Goal: Task Accomplishment & Management: Manage account settings

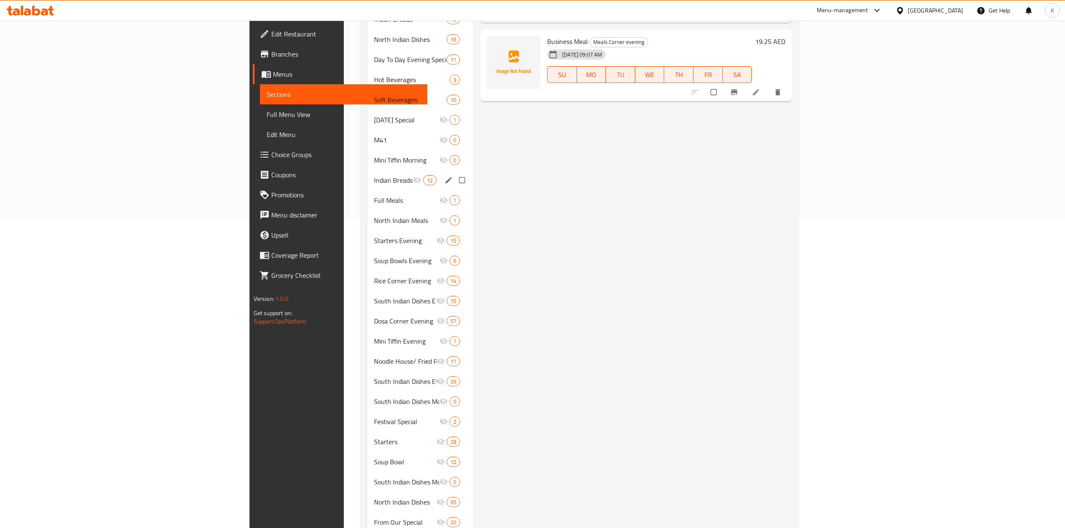
scroll to position [335, 0]
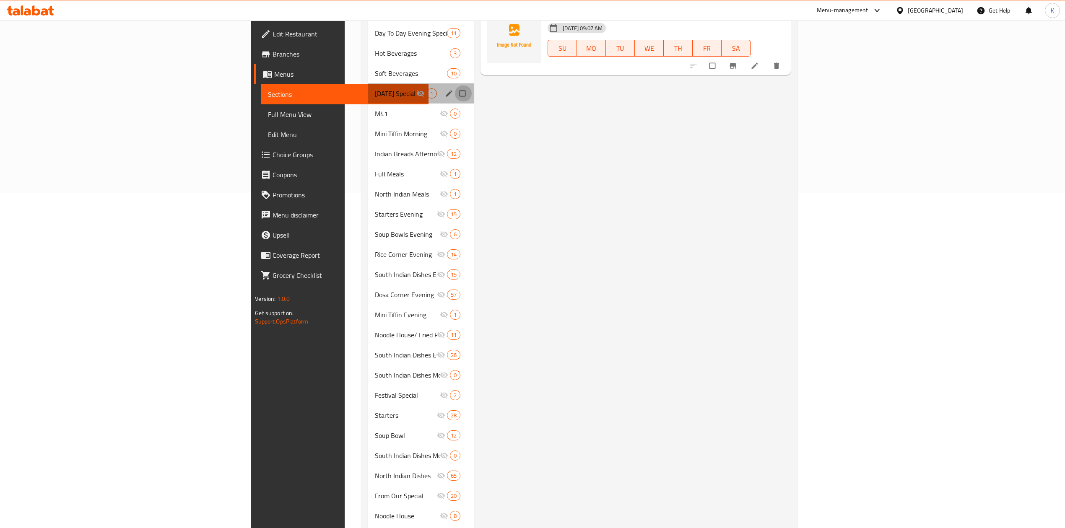
drag, startPoint x: 401, startPoint y: 83, endPoint x: 391, endPoint y: 83, distance: 9.6
click at [454, 86] on input "Menu sections" at bounding box center [463, 94] width 18 height 16
checkbox input "true"
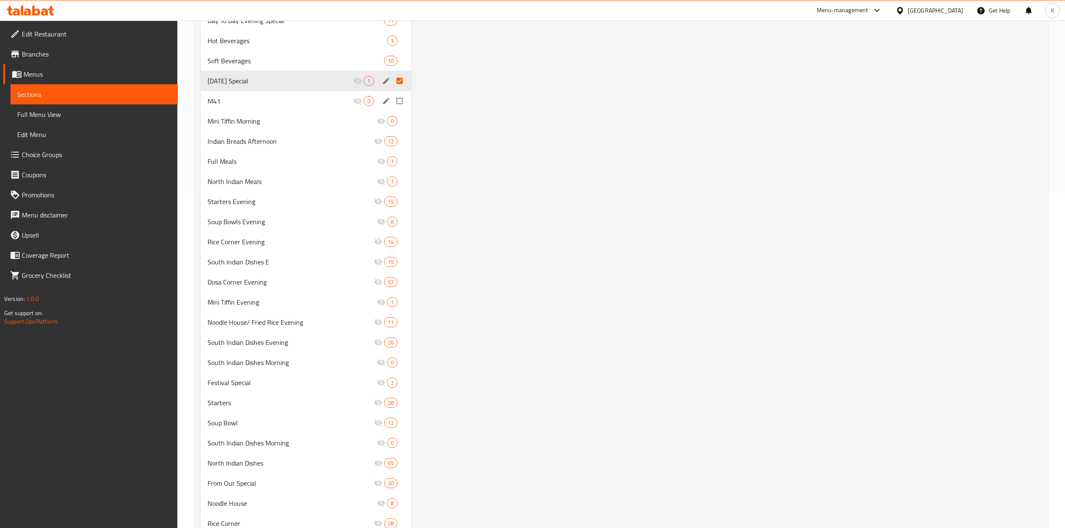
click at [402, 103] on input "Menu sections" at bounding box center [401, 101] width 18 height 16
checkbox input "true"
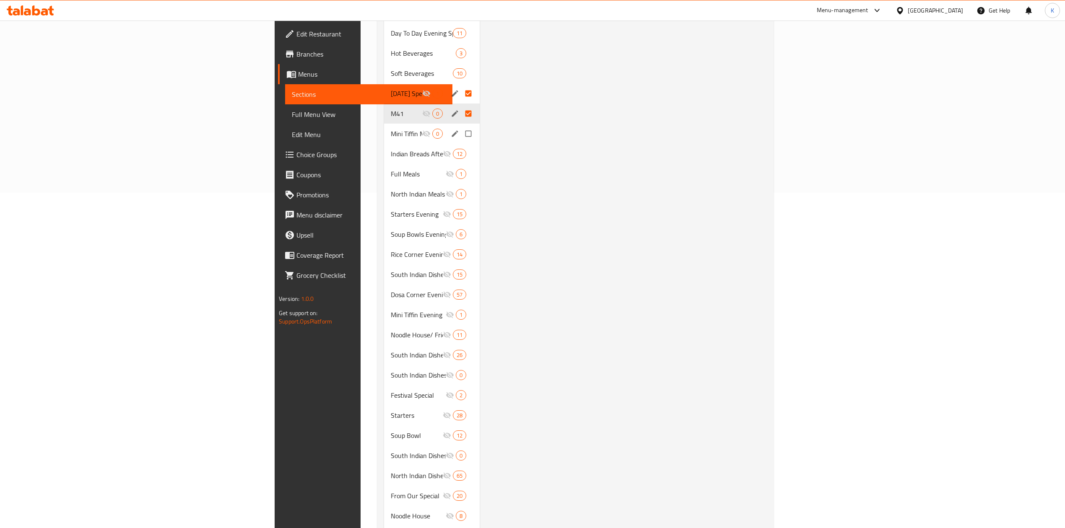
click at [460, 126] on input "Menu sections" at bounding box center [469, 134] width 18 height 16
checkbox input "true"
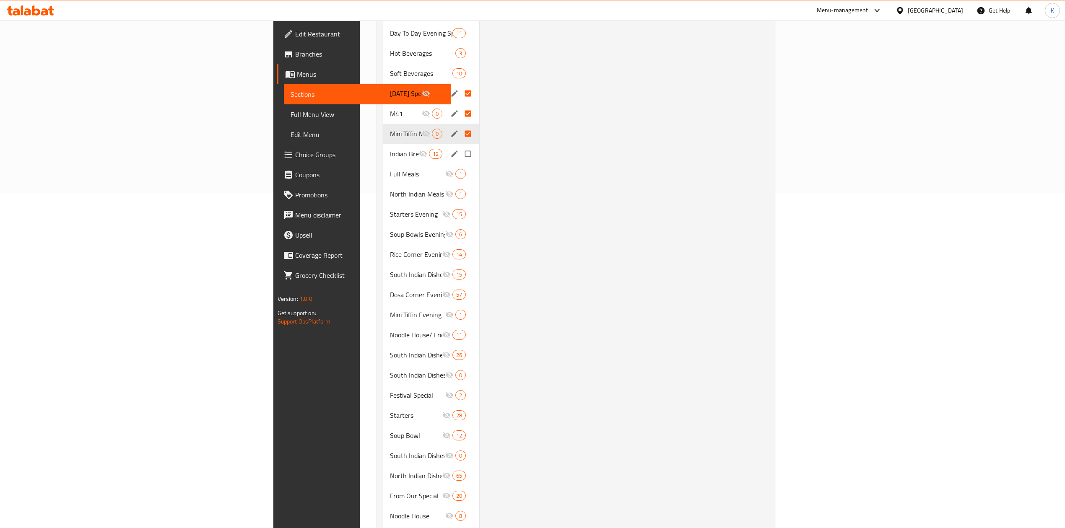
click at [460, 146] on input "Menu sections" at bounding box center [469, 154] width 18 height 16
checkbox input "true"
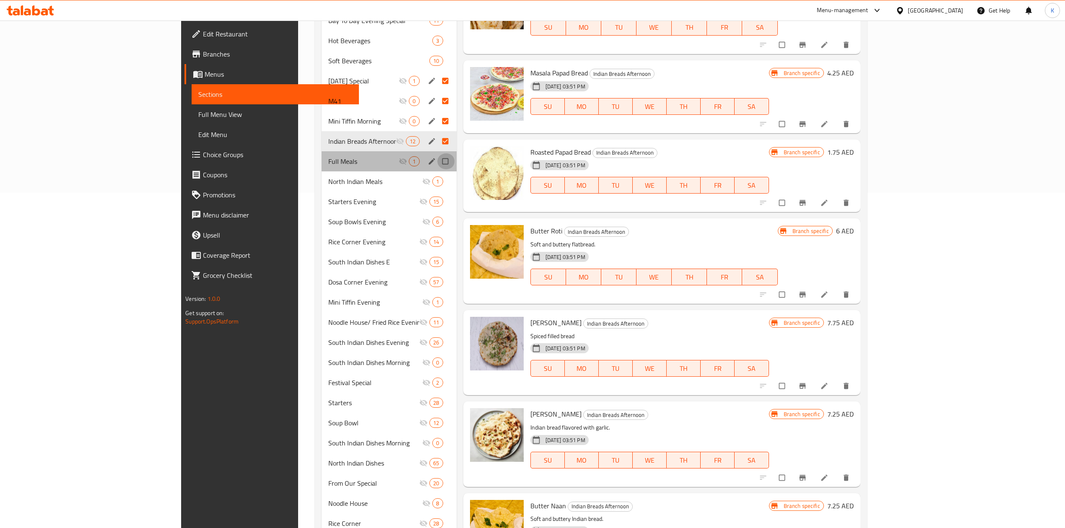
click at [437, 161] on input "Menu sections" at bounding box center [446, 161] width 18 height 16
checkbox input "true"
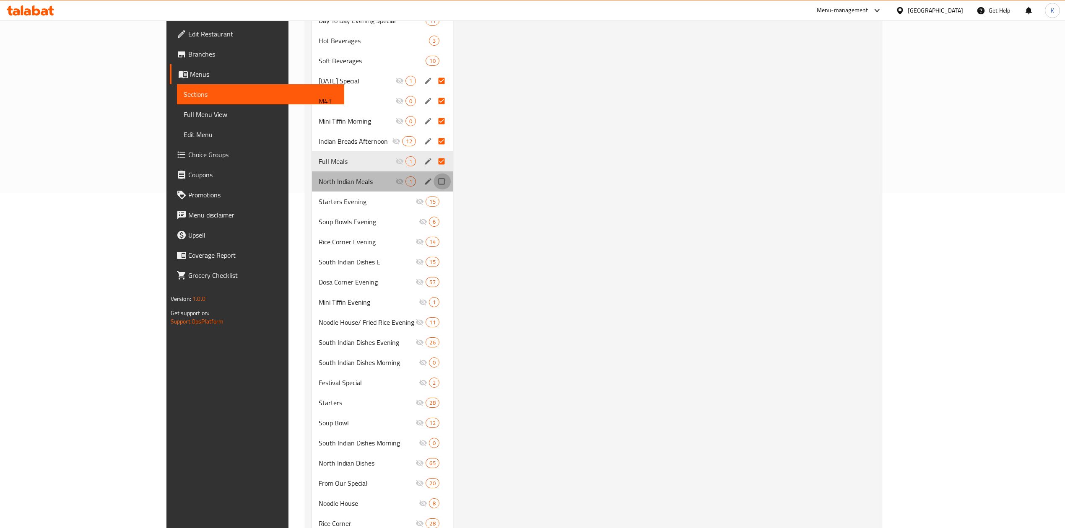
click at [434, 181] on input "Menu sections" at bounding box center [443, 182] width 18 height 16
checkbox input "true"
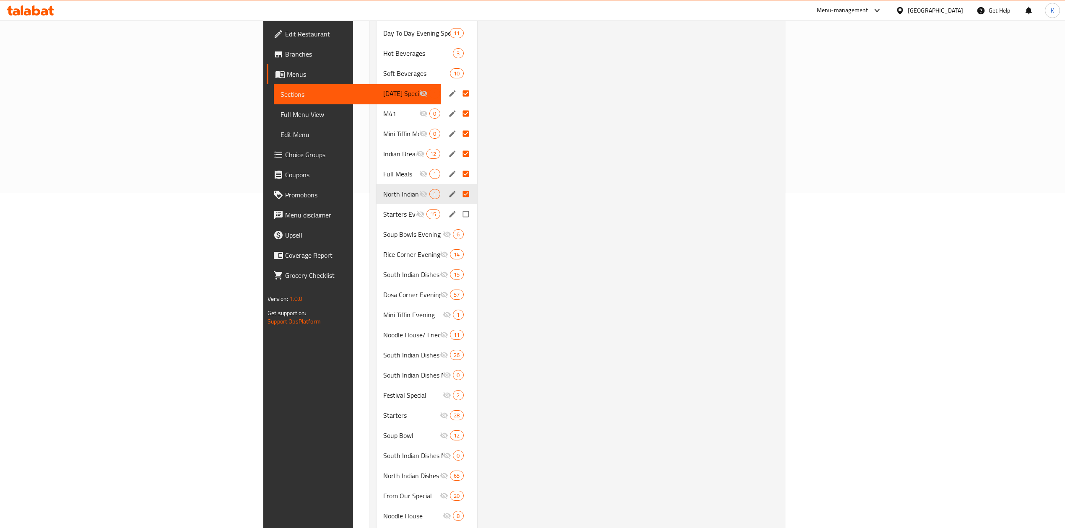
click at [458, 206] on input "Menu sections" at bounding box center [467, 214] width 18 height 16
checkbox input "true"
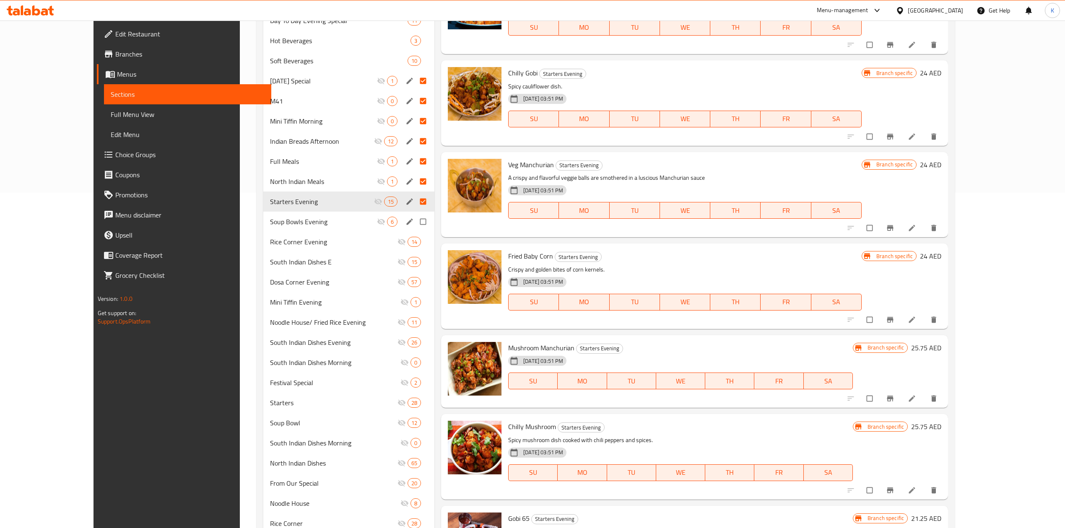
click at [415, 221] on input "Menu sections" at bounding box center [424, 222] width 18 height 16
checkbox input "true"
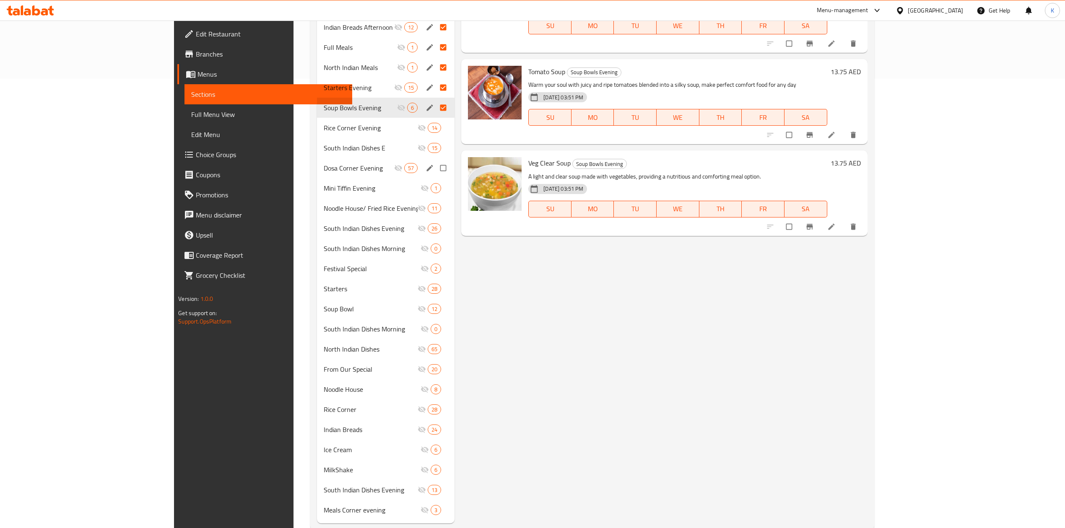
scroll to position [469, 0]
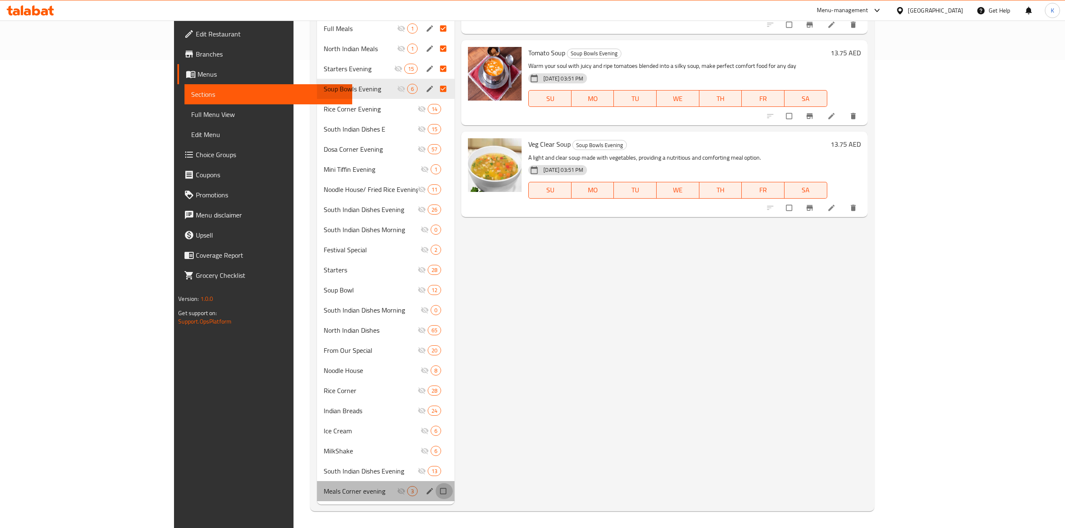
click at [435, 490] on input "Menu sections" at bounding box center [444, 491] width 18 height 16
checkbox input "true"
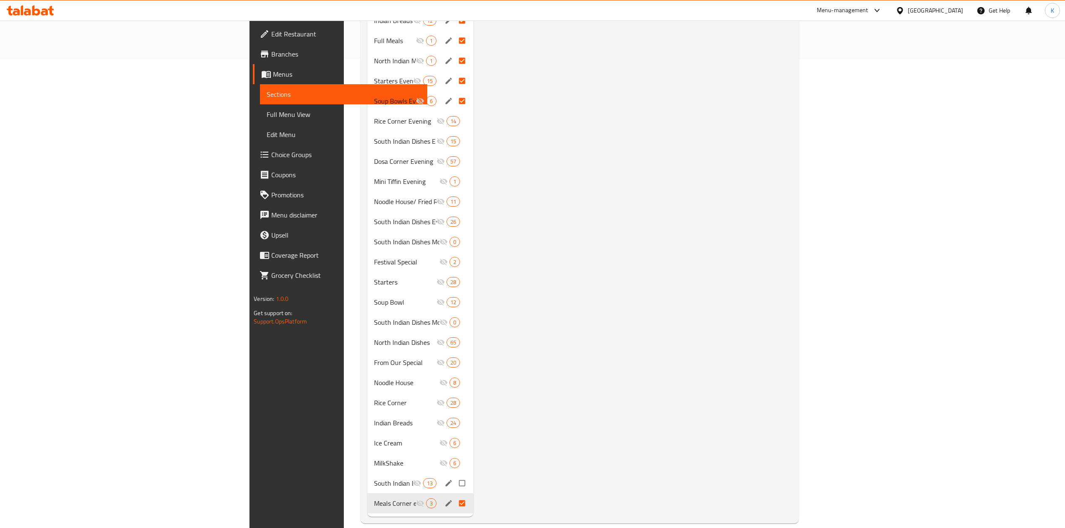
click at [454, 475] on input "Menu sections" at bounding box center [463, 483] width 18 height 16
checkbox input "true"
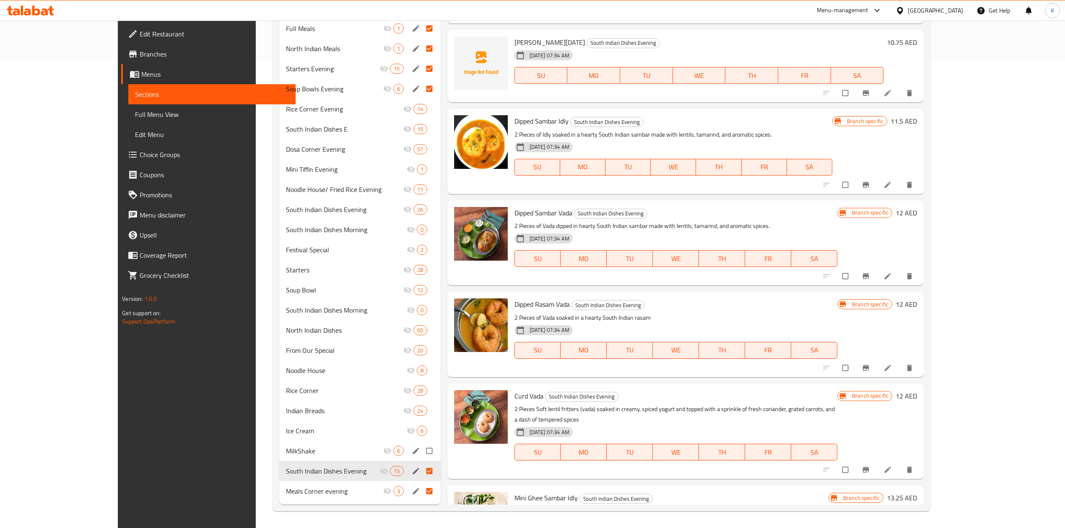
click at [421, 449] on input "Menu sections" at bounding box center [430, 451] width 18 height 16
checkbox input "true"
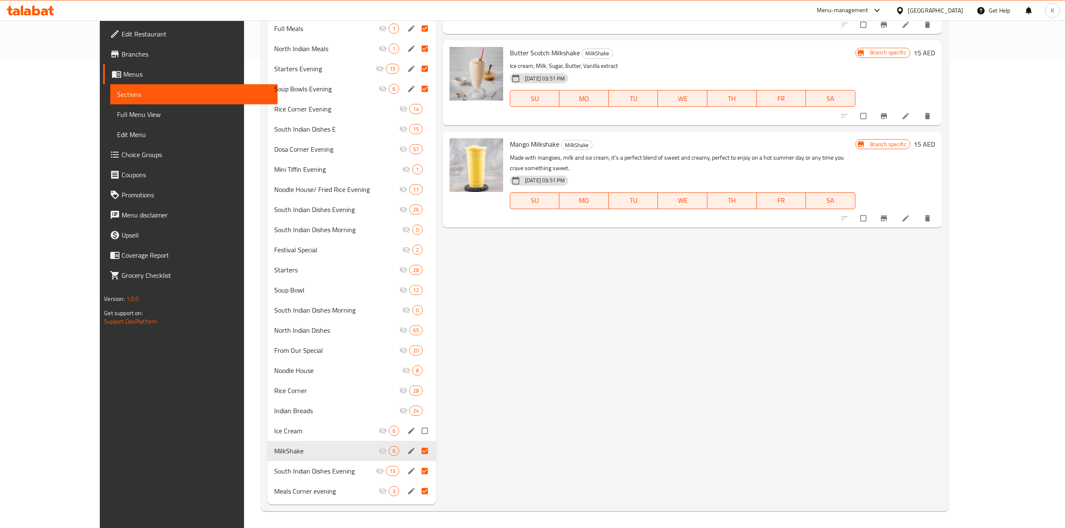
click at [417, 425] on input "Menu sections" at bounding box center [426, 431] width 18 height 16
checkbox input "true"
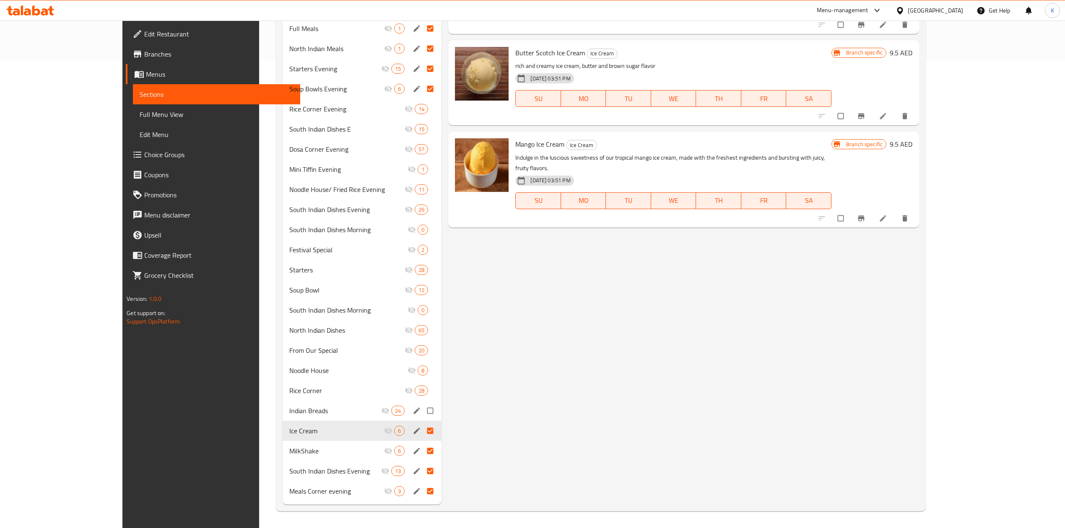
click at [422, 403] on input "Menu sections" at bounding box center [431, 411] width 18 height 16
checkbox input "true"
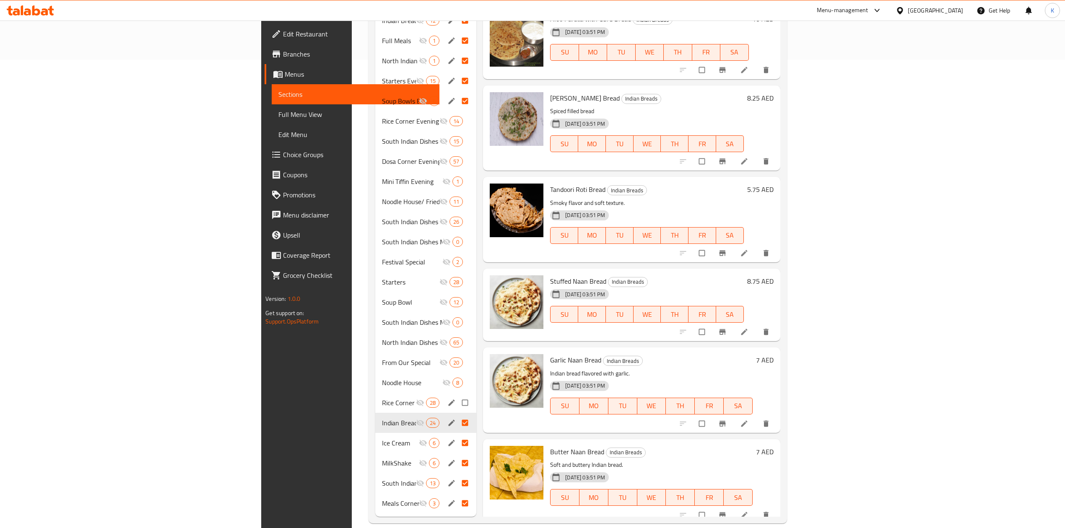
click at [457, 395] on input "Menu sections" at bounding box center [466, 403] width 18 height 16
checkbox input "true"
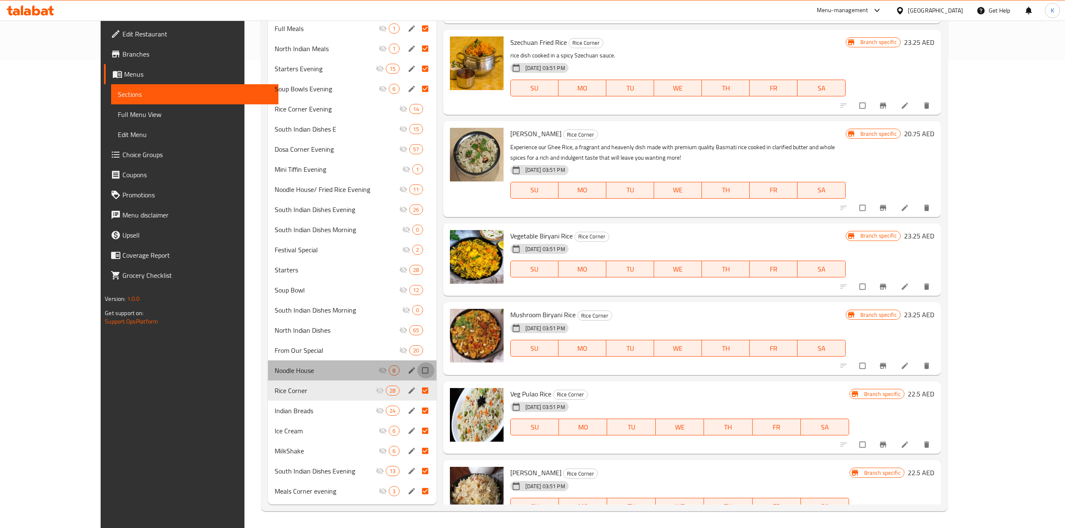
click at [417, 368] on input "Menu sections" at bounding box center [426, 371] width 18 height 16
checkbox input "true"
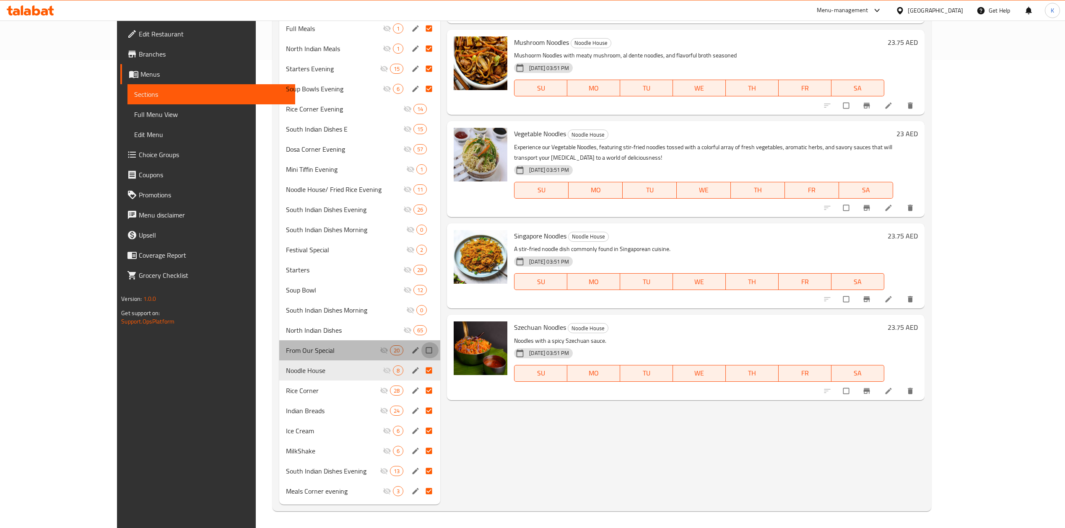
click at [421, 351] on input "Menu sections" at bounding box center [430, 351] width 18 height 16
checkbox input "true"
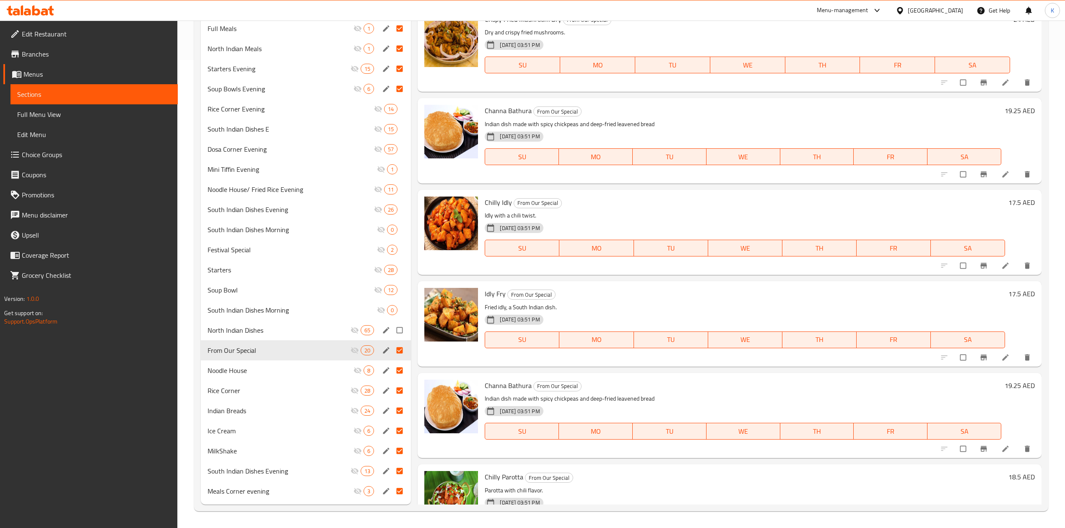
click at [400, 331] on input "Menu sections" at bounding box center [401, 330] width 18 height 16
checkbox input "true"
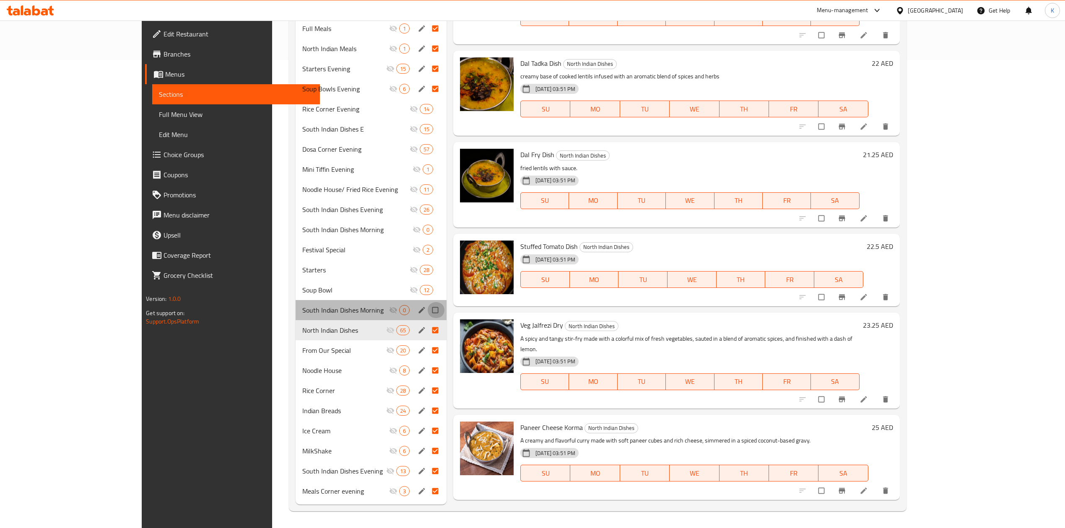
click at [427, 311] on input "Menu sections" at bounding box center [436, 310] width 18 height 16
checkbox input "true"
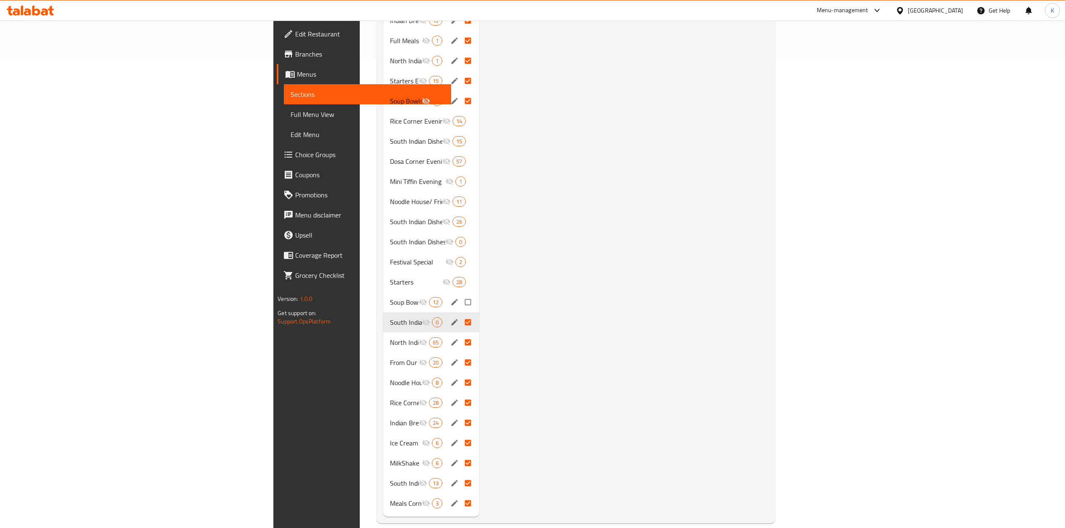
click at [460, 294] on input "Menu sections" at bounding box center [469, 302] width 18 height 16
checkbox input "true"
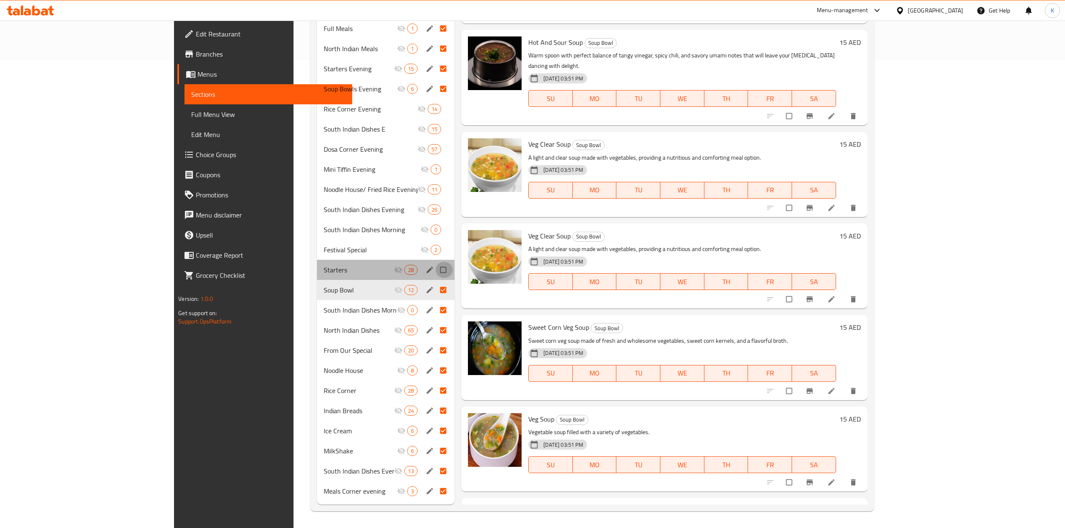
click at [435, 269] on input "Menu sections" at bounding box center [444, 270] width 18 height 16
checkbox input "true"
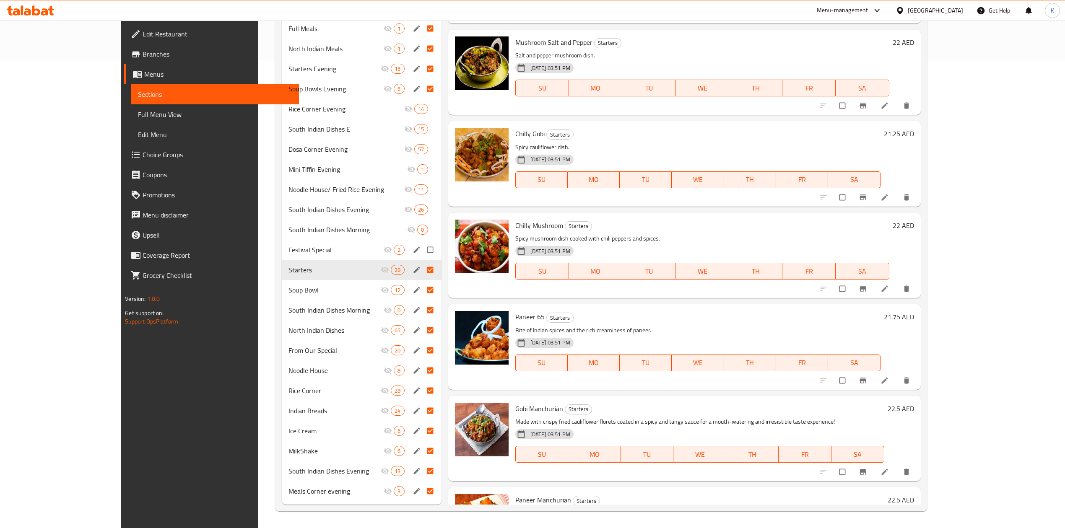
click at [422, 249] on input "Menu sections" at bounding box center [431, 250] width 18 height 16
checkbox input "true"
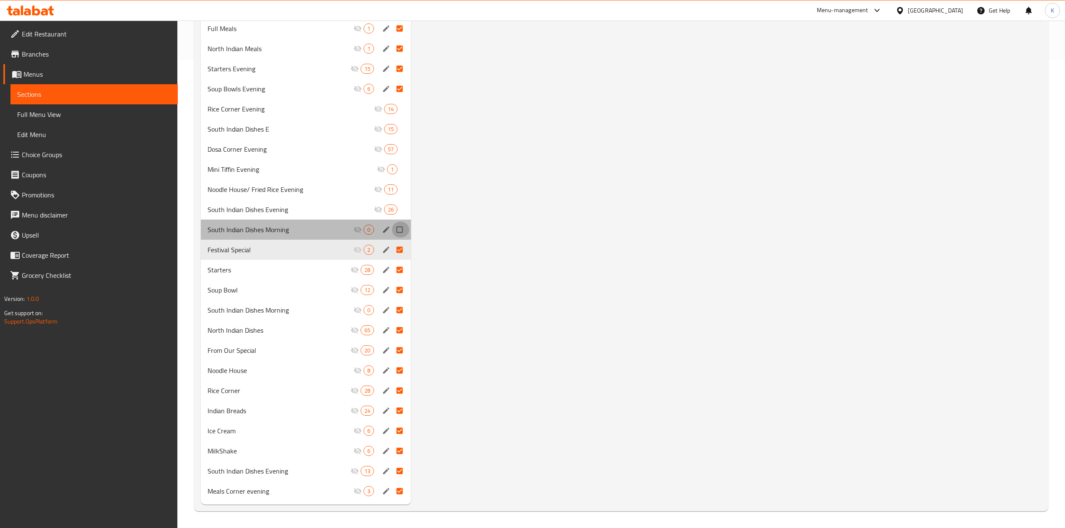
click at [403, 229] on input "Menu sections" at bounding box center [401, 230] width 18 height 16
checkbox input "true"
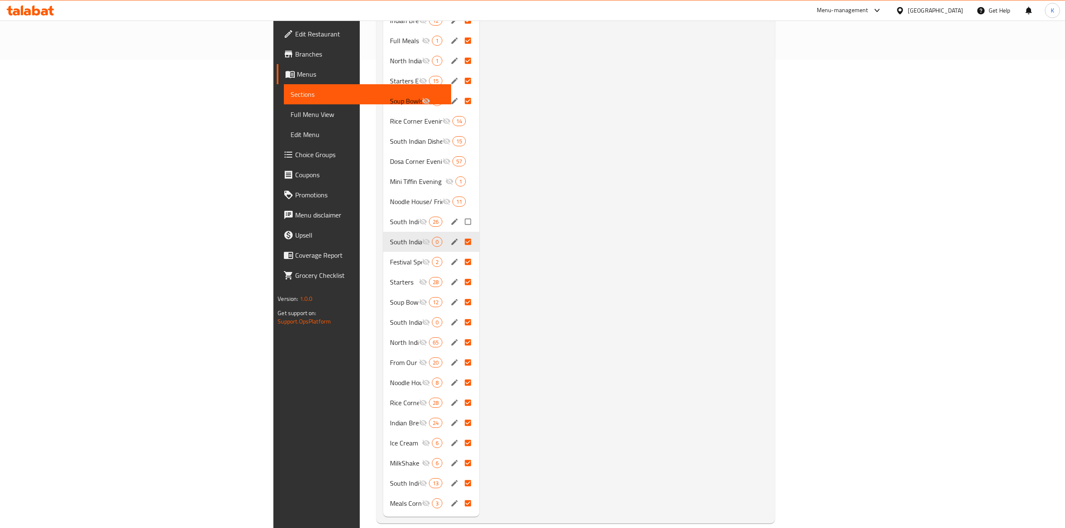
click at [460, 214] on input "Menu sections" at bounding box center [469, 222] width 18 height 16
checkbox input "true"
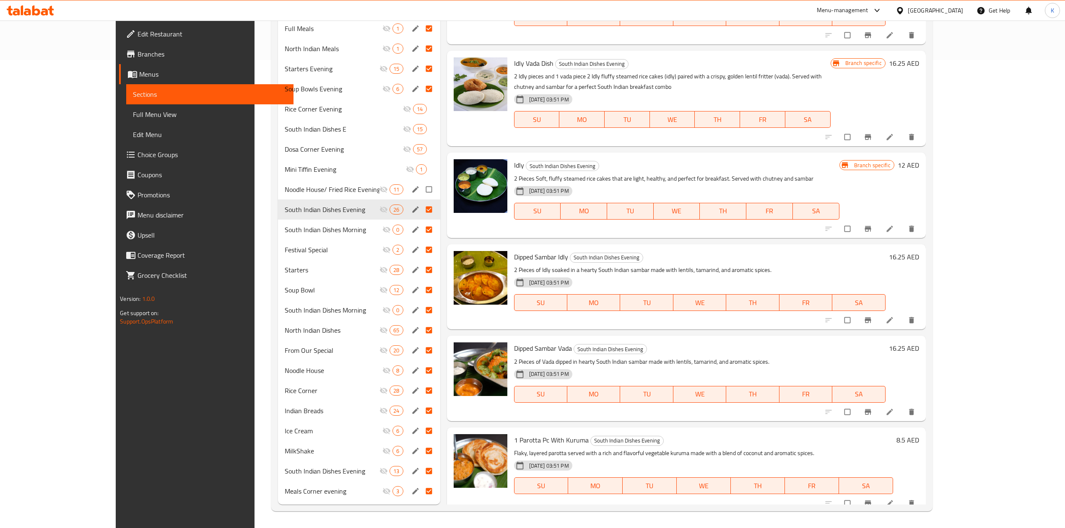
click at [421, 184] on input "Menu sections" at bounding box center [430, 190] width 18 height 16
checkbox input "true"
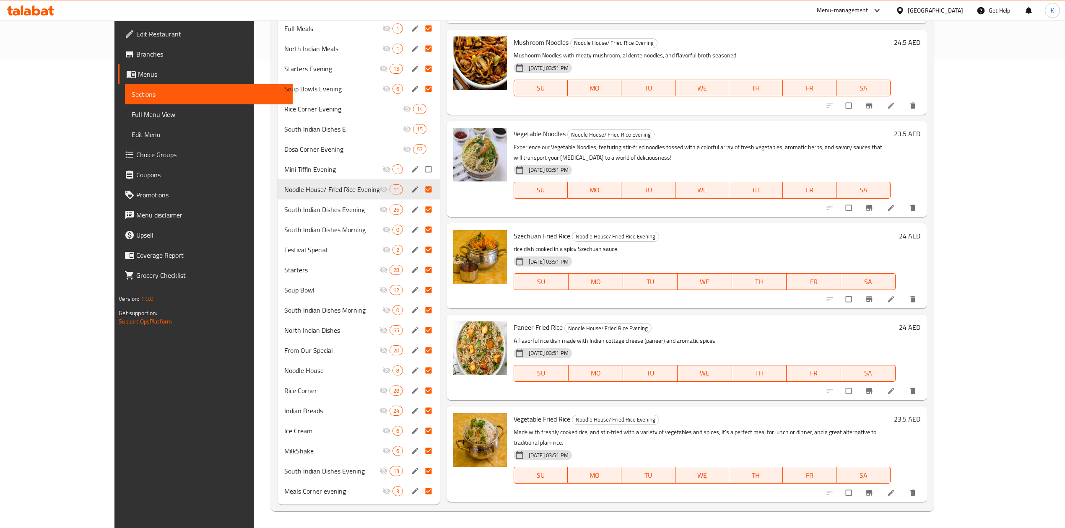
click at [421, 168] on input "Menu sections" at bounding box center [430, 169] width 18 height 16
checkbox input "true"
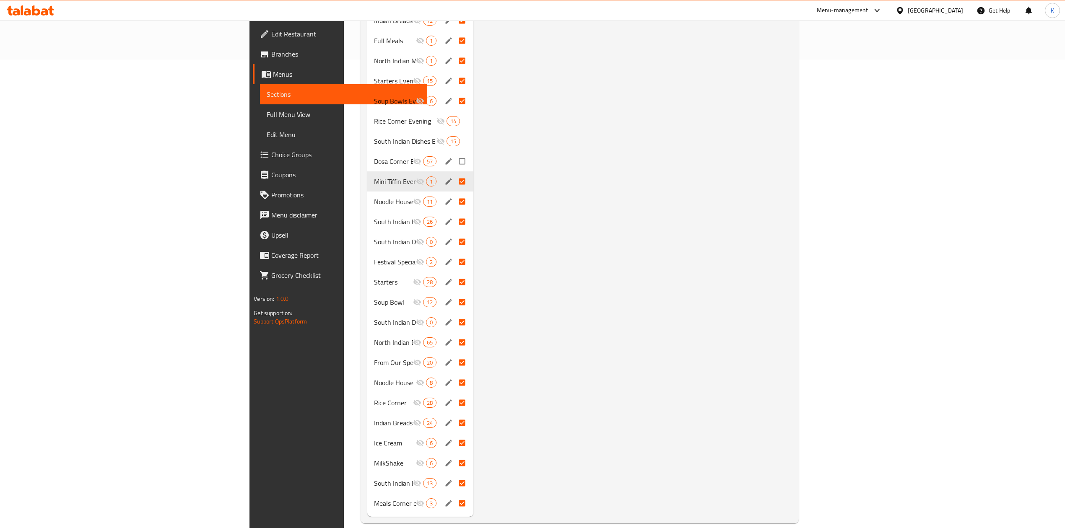
click at [454, 153] on input "Menu sections" at bounding box center [463, 161] width 18 height 16
checkbox input "true"
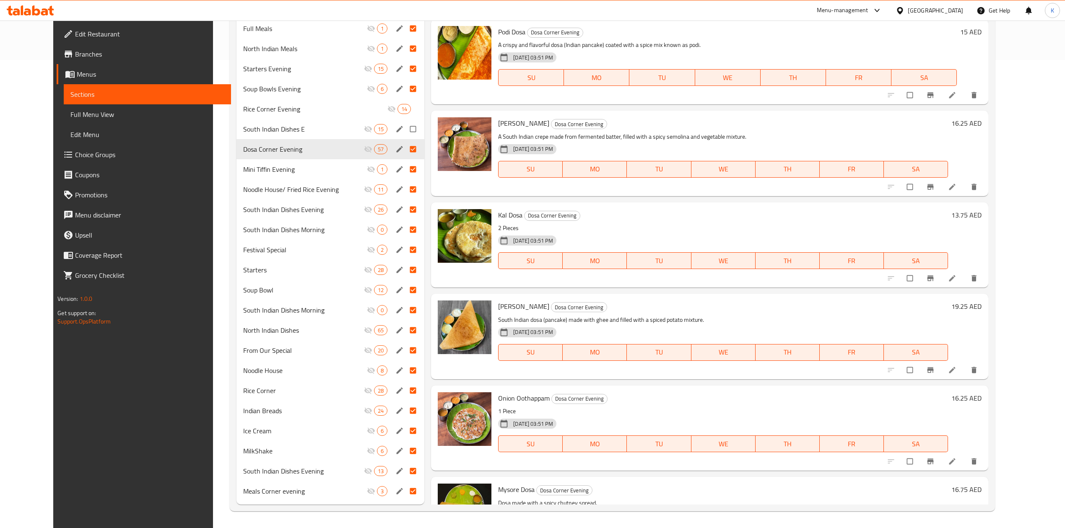
click at [405, 124] on input "Menu sections" at bounding box center [414, 129] width 18 height 16
checkbox input "true"
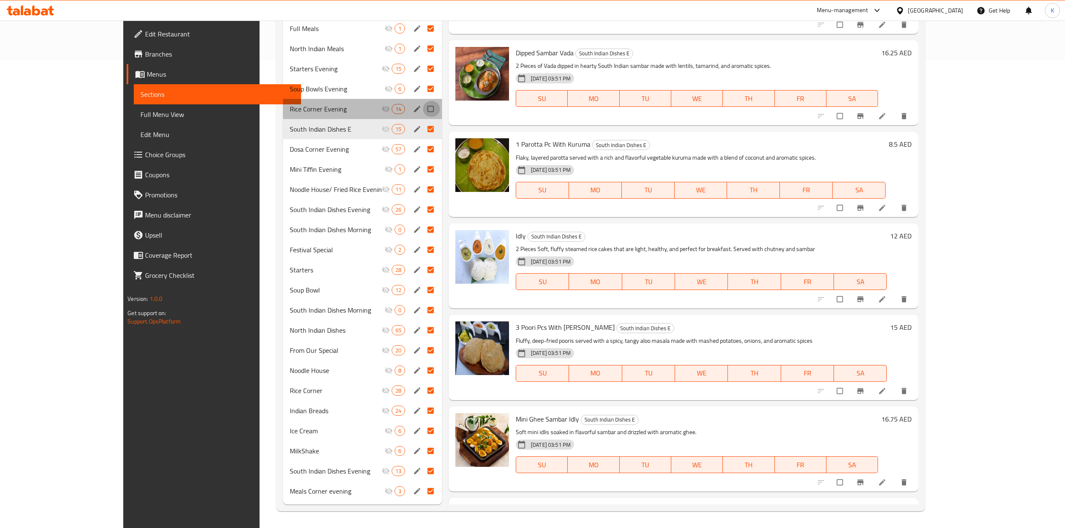
click at [423, 103] on input "Menu sections" at bounding box center [432, 109] width 18 height 16
checkbox input "true"
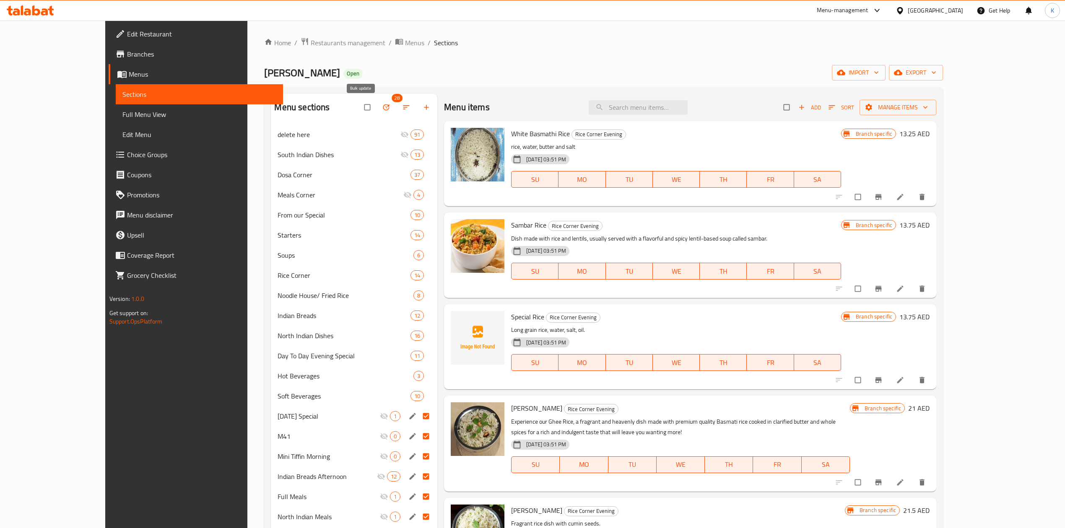
click at [382, 108] on icon "button" at bounding box center [386, 107] width 8 height 8
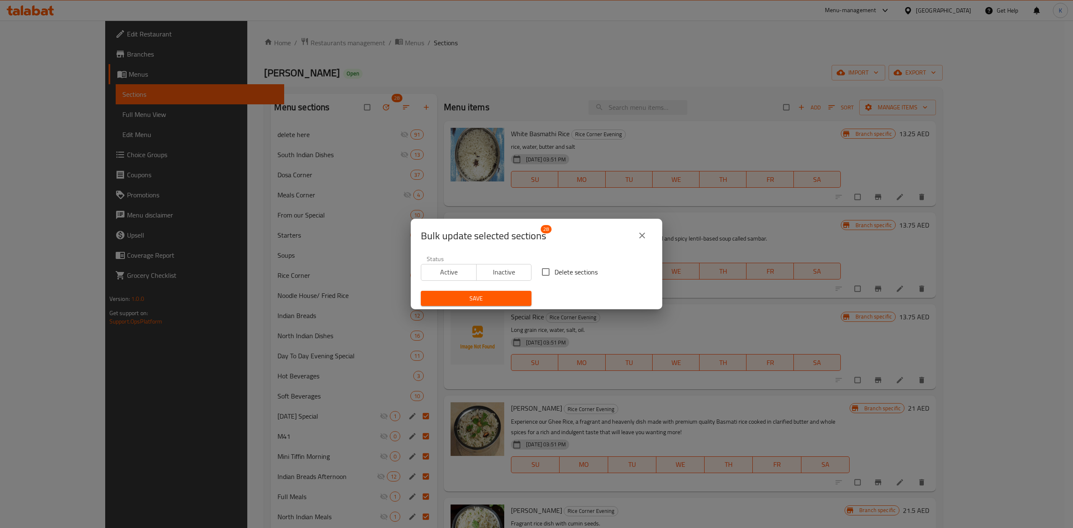
click at [541, 269] on input "Delete sections" at bounding box center [546, 272] width 18 height 18
checkbox input "true"
click at [481, 301] on span "Save" at bounding box center [476, 298] width 97 height 10
